Goal: Transaction & Acquisition: Purchase product/service

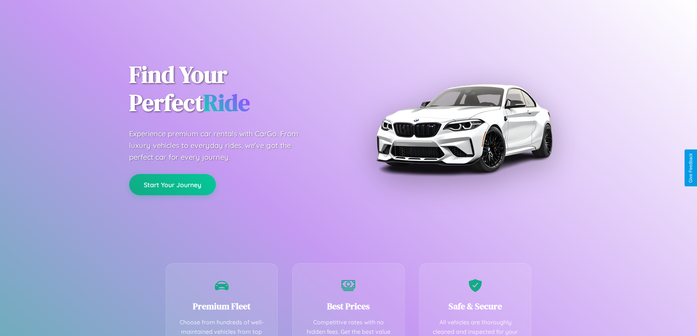
scroll to position [213, 0]
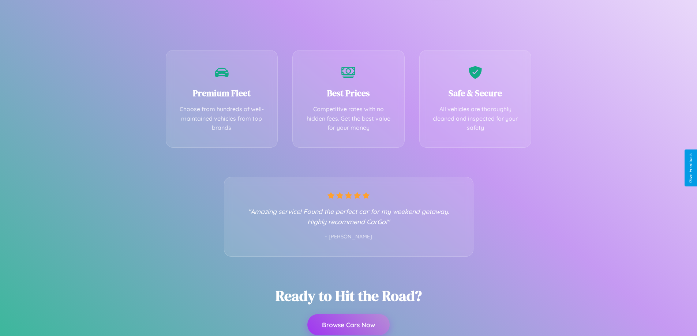
click at [348, 325] on button "Browse Cars Now" at bounding box center [348, 324] width 82 height 21
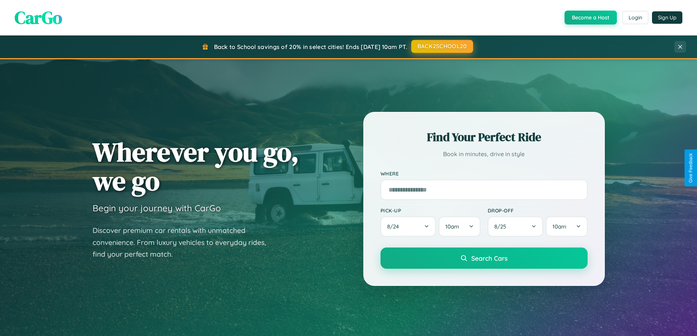
click at [442, 47] on button "BACK2SCHOOL20" at bounding box center [442, 46] width 62 height 13
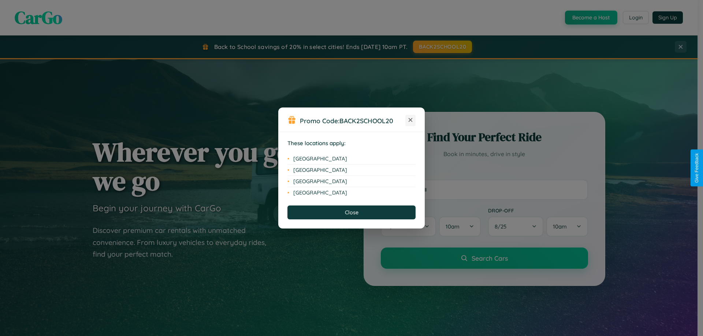
click at [410, 120] on icon at bounding box center [410, 120] width 4 height 4
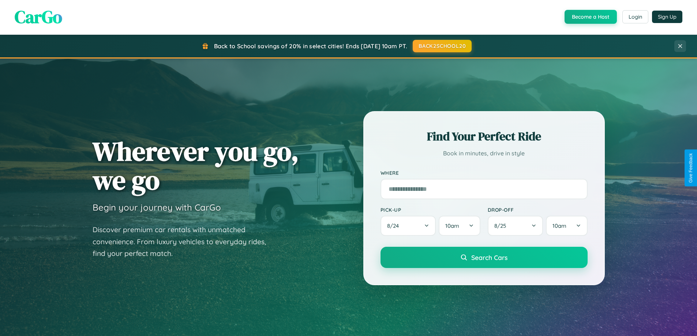
scroll to position [315, 0]
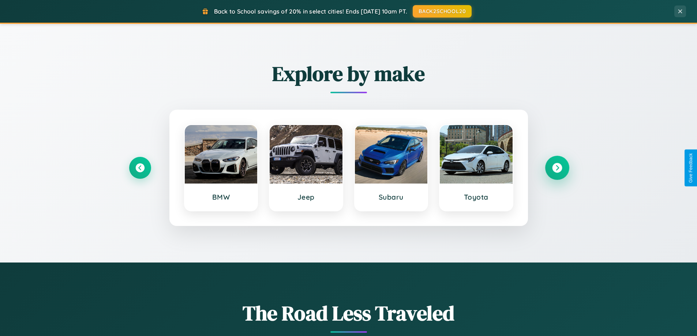
click at [557, 168] on icon at bounding box center [557, 168] width 10 height 10
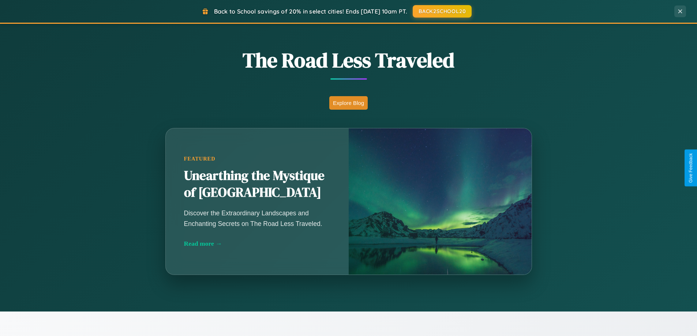
scroll to position [1408, 0]
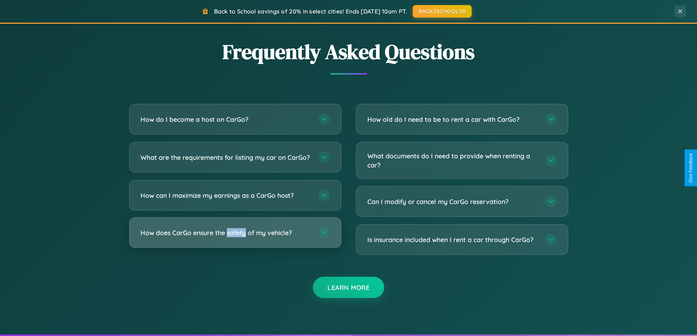
click at [235, 238] on h3 "How does CarGo ensure the safety of my vehicle?" at bounding box center [226, 232] width 171 height 9
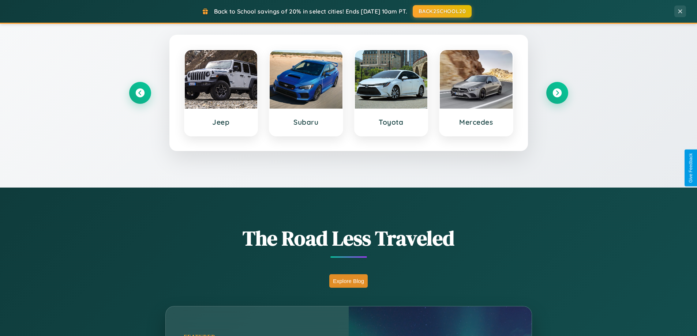
scroll to position [22, 0]
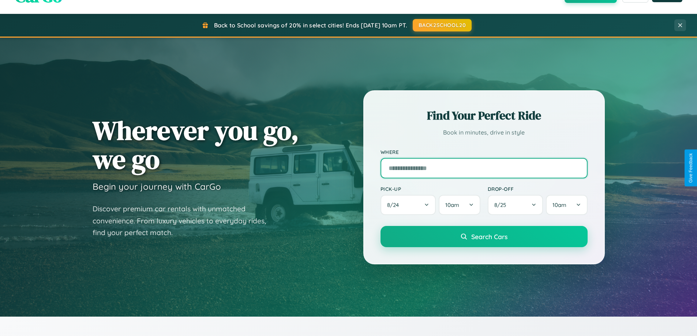
click at [484, 168] on input "text" at bounding box center [484, 168] width 207 height 20
type input "**********"
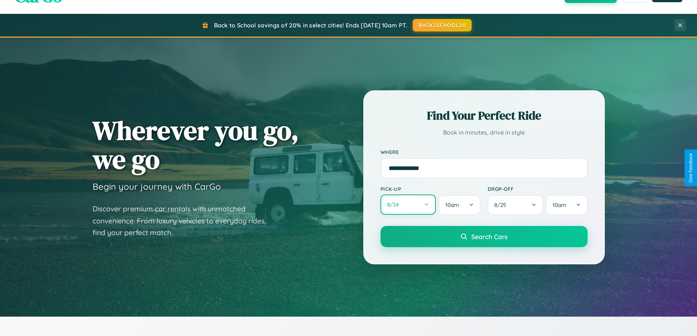
click at [408, 205] on button "8 / 24" at bounding box center [409, 205] width 56 height 20
select select "*"
select select "****"
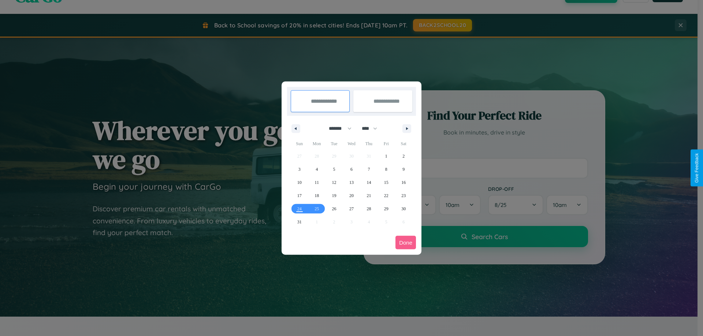
drag, startPoint x: 337, startPoint y: 128, endPoint x: 351, endPoint y: 147, distance: 23.4
click at [337, 128] on select "******* ******** ***** ***** *** **** **** ****** ********* ******* ******** **…" at bounding box center [338, 129] width 31 height 12
select select "*"
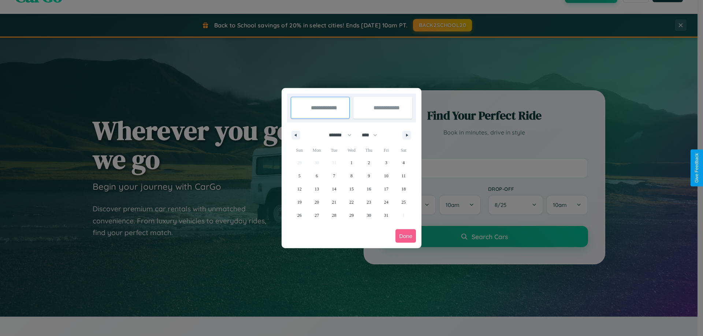
drag, startPoint x: 373, startPoint y: 135, endPoint x: 351, endPoint y: 147, distance: 24.2
click at [373, 135] on select "**** **** **** **** **** **** **** **** **** **** **** **** **** **** **** ****…" at bounding box center [369, 135] width 22 height 12
select select "****"
click at [369, 202] on span "22" at bounding box center [368, 202] width 4 height 13
type input "**********"
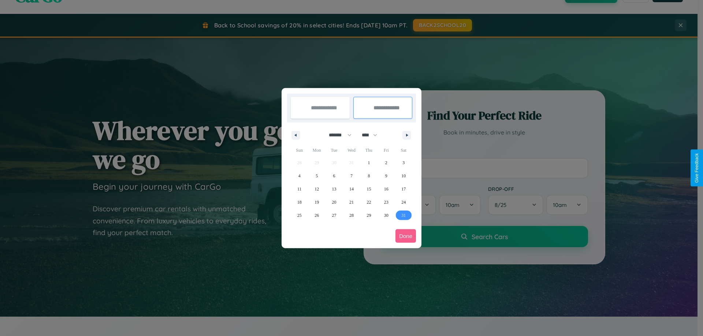
click at [403, 215] on span "31" at bounding box center [403, 215] width 4 height 13
type input "**********"
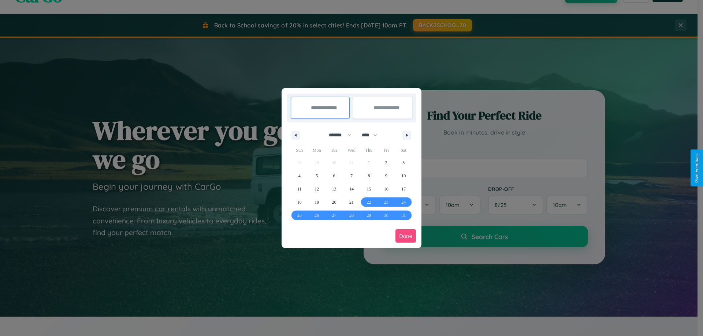
click at [406, 236] on button "Done" at bounding box center [405, 236] width 20 height 14
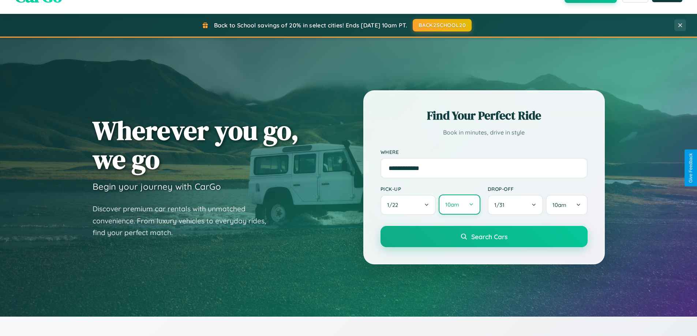
click at [459, 205] on button "10am" at bounding box center [459, 205] width 41 height 20
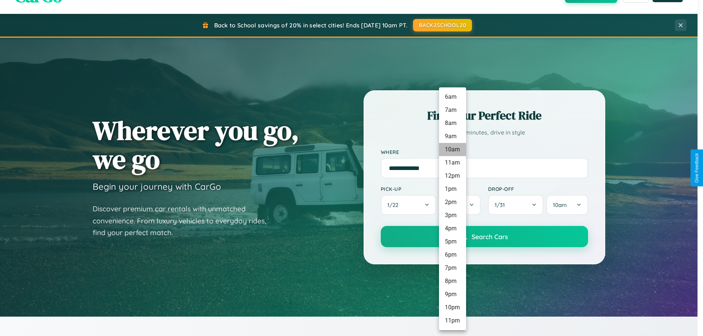
click at [452, 150] on li "10am" at bounding box center [452, 149] width 27 height 13
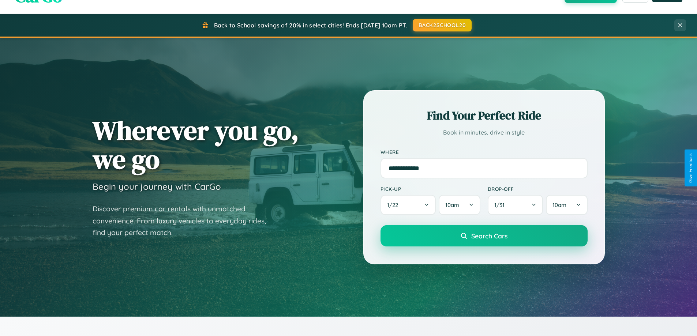
click at [484, 236] on span "Search Cars" at bounding box center [489, 236] width 36 height 8
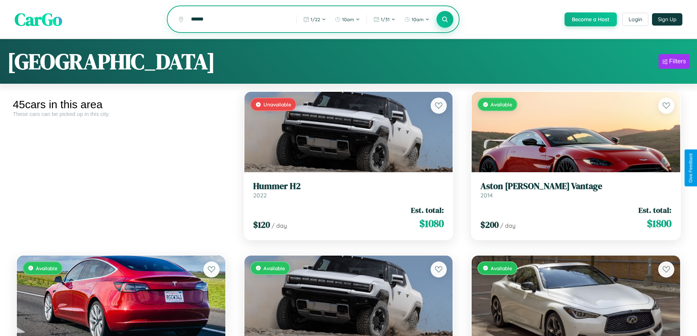
click at [445, 20] on icon at bounding box center [445, 19] width 7 height 7
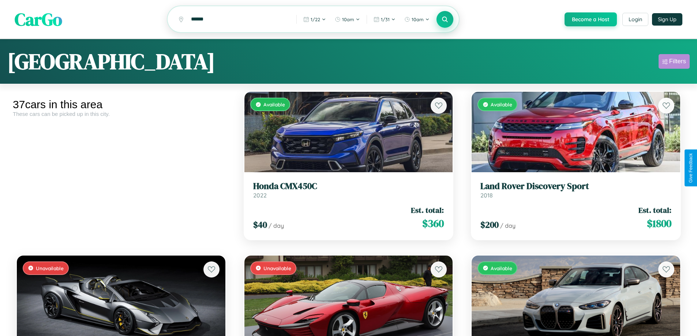
click at [674, 63] on div "Filters" at bounding box center [677, 61] width 17 height 7
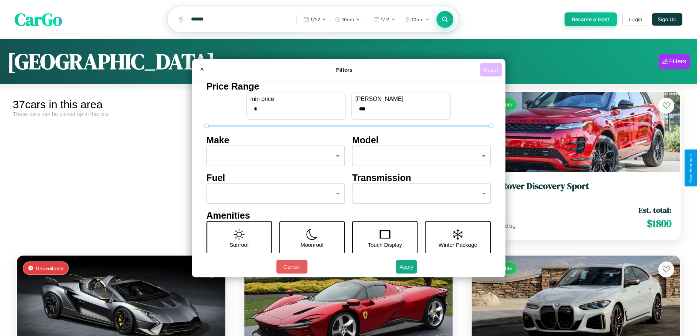
click at [492, 70] on button "Reset" at bounding box center [491, 70] width 22 height 14
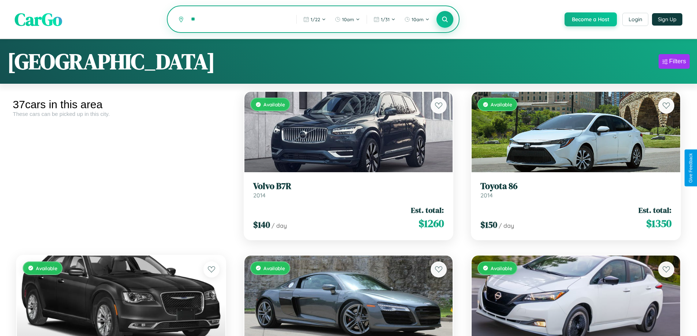
type input "*"
type input "*****"
click at [445, 20] on icon at bounding box center [445, 19] width 7 height 7
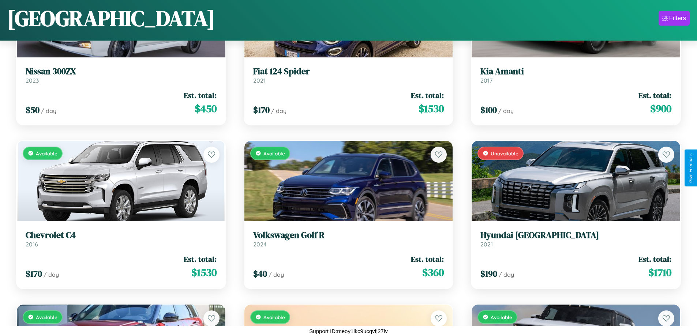
scroll to position [1250, 0]
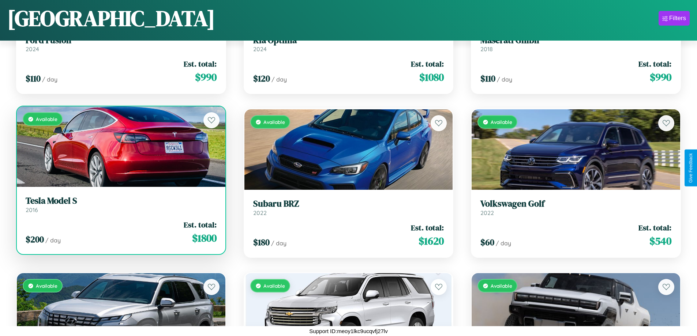
click at [120, 150] on div "Available" at bounding box center [121, 147] width 209 height 81
click at [120, 147] on div "Available" at bounding box center [121, 147] width 209 height 81
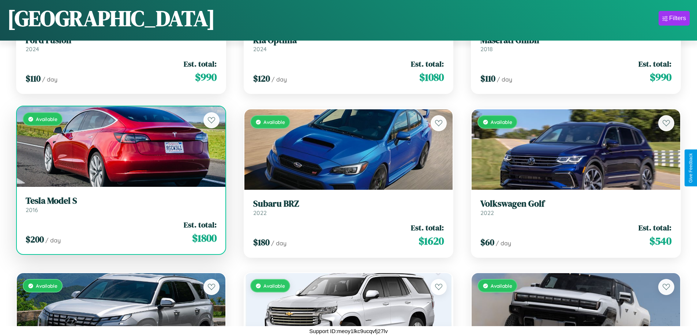
click at [120, 147] on div "Available" at bounding box center [121, 147] width 209 height 81
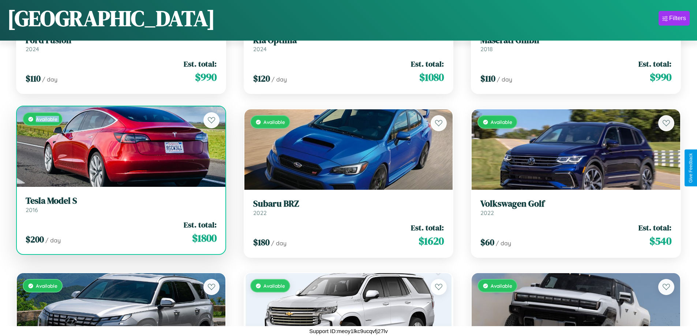
click at [120, 147] on div "Available" at bounding box center [121, 147] width 209 height 81
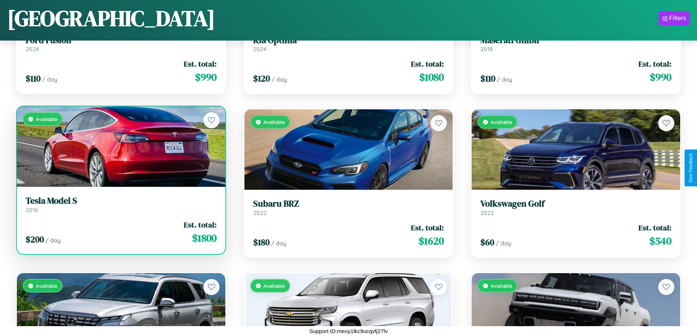
click at [120, 147] on div "Available" at bounding box center [121, 147] width 209 height 81
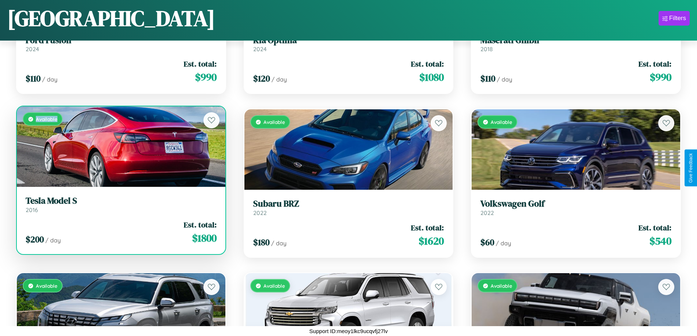
click at [120, 147] on div "Available" at bounding box center [121, 147] width 209 height 81
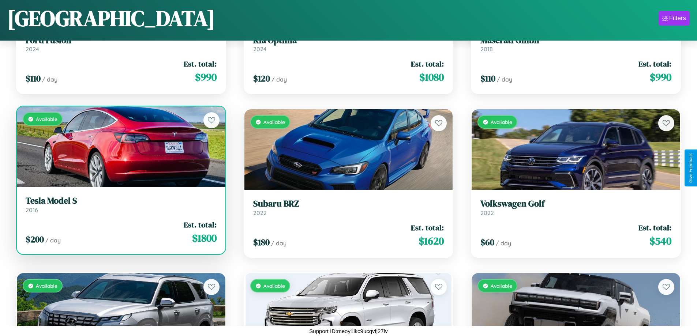
click at [120, 205] on h3 "Tesla Model S" at bounding box center [121, 201] width 191 height 11
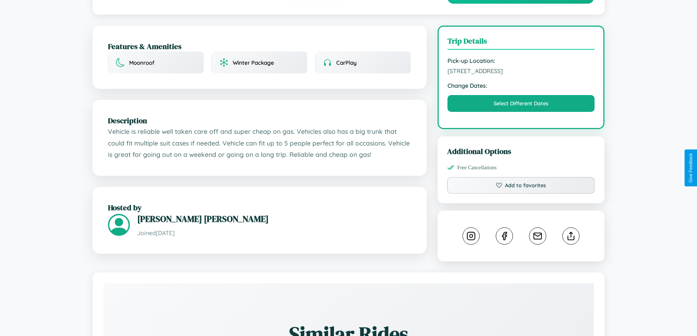
scroll to position [248, 0]
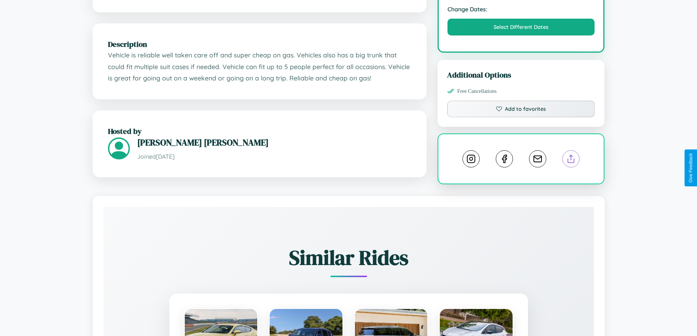
click at [571, 160] on line at bounding box center [571, 157] width 0 height 5
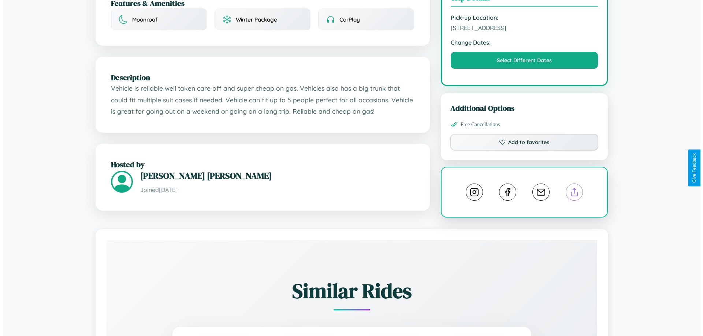
scroll to position [197, 0]
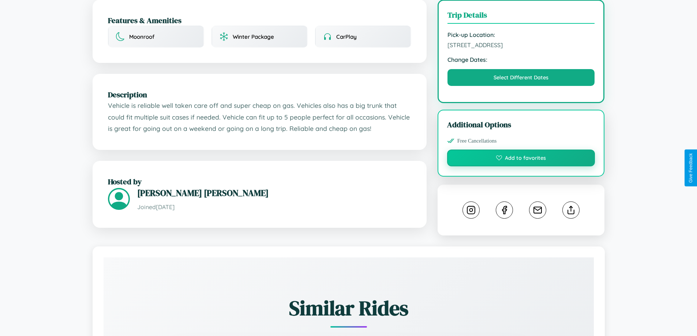
click at [521, 167] on button "Add to favorites" at bounding box center [521, 158] width 148 height 17
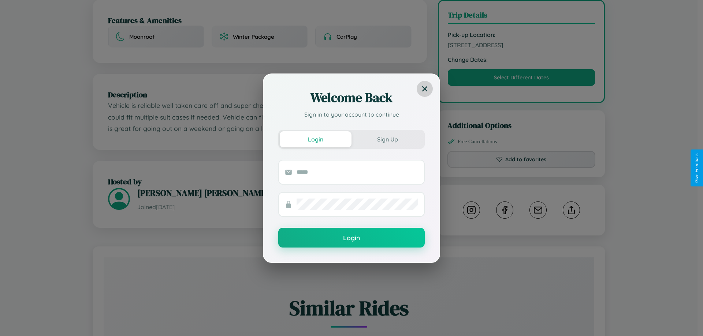
click at [425, 89] on icon at bounding box center [424, 88] width 5 height 5
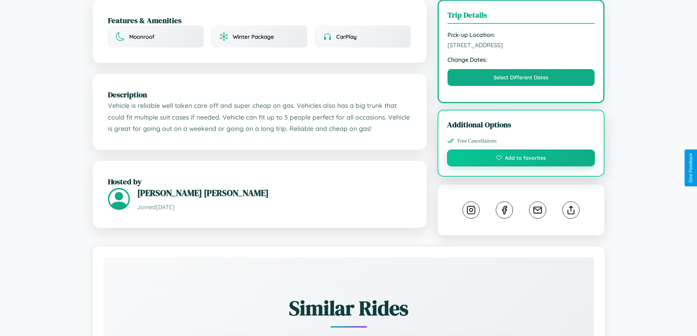
click at [521, 167] on button "Add to favorites" at bounding box center [521, 158] width 148 height 17
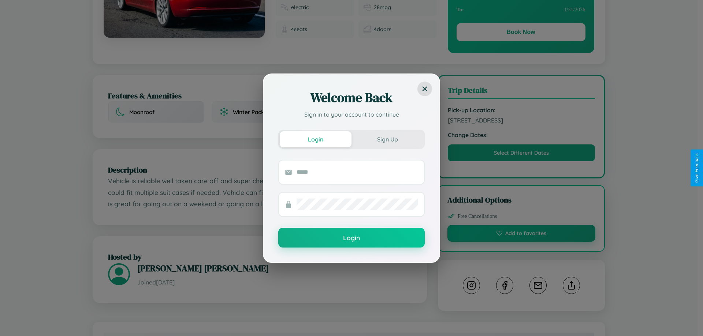
scroll to position [0, 0]
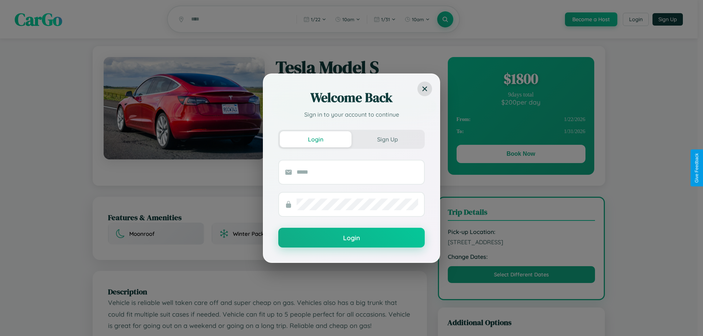
click at [520, 155] on div "Welcome Back Sign in to your account to continue Login Sign Up Login" at bounding box center [351, 168] width 703 height 336
